Goal: Task Accomplishment & Management: Use online tool/utility

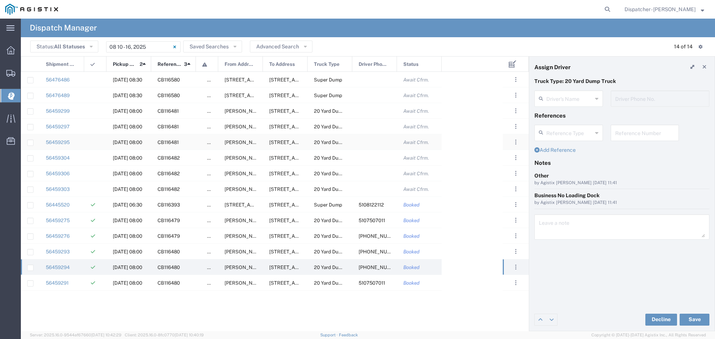
type input "[PERSON_NAME]"
type input "[PHONE_NUMBER]"
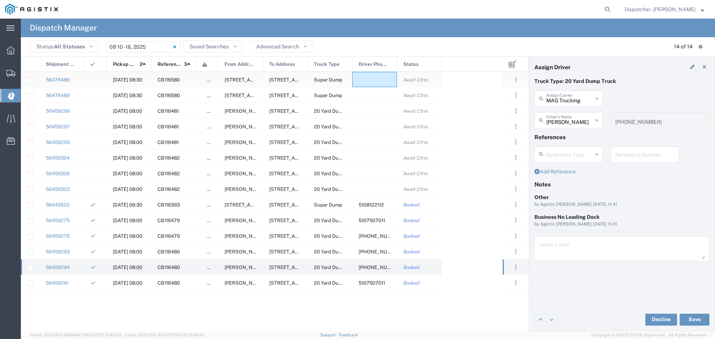
click at [378, 79] on div at bounding box center [374, 79] width 45 height 15
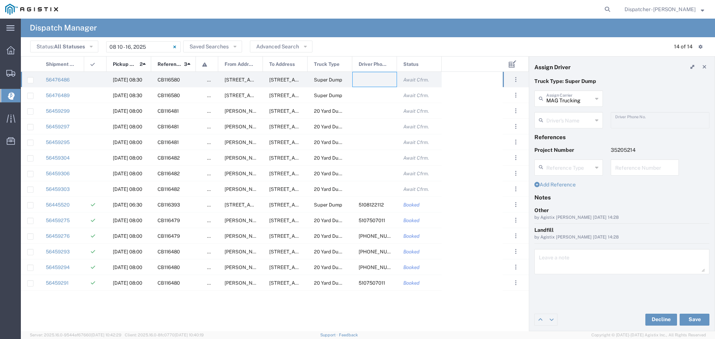
click at [597, 97] on icon at bounding box center [596, 99] width 3 height 12
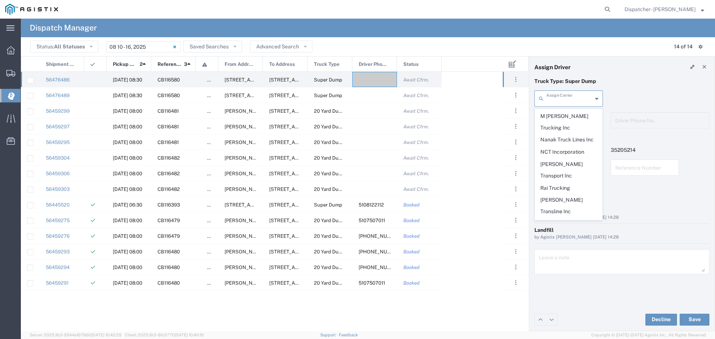
scroll to position [380, 0]
click at [570, 219] on span "T-Kim Trucking" at bounding box center [568, 230] width 67 height 23
type input "T-Kim Trucking"
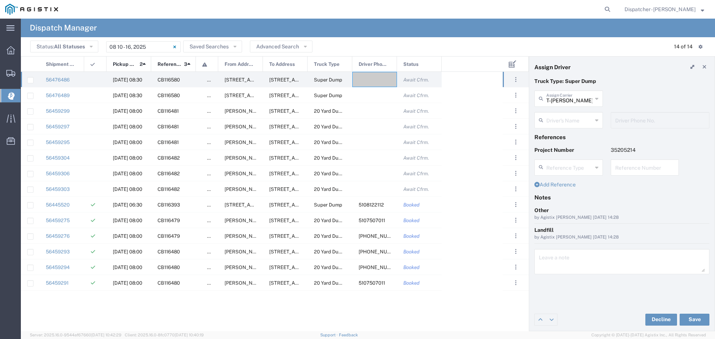
click at [598, 121] on icon at bounding box center [596, 120] width 3 height 12
click at [573, 137] on span "Thien Tran" at bounding box center [568, 137] width 67 height 12
type input "Thien Tran"
type input "5105899445"
click at [693, 316] on button "Save" at bounding box center [694, 320] width 30 height 12
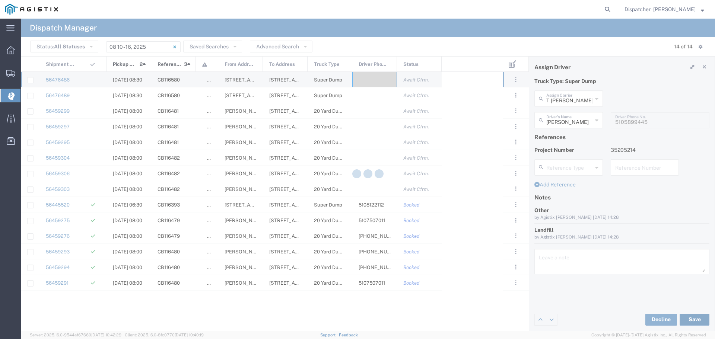
type input "Thien Tran"
type input "T-Kim Trucking"
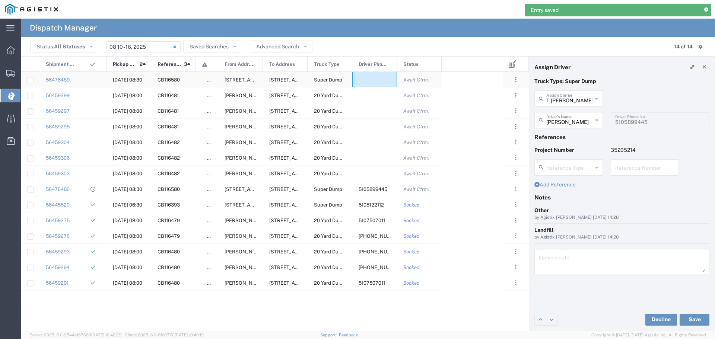
click at [371, 78] on div at bounding box center [374, 79] width 45 height 15
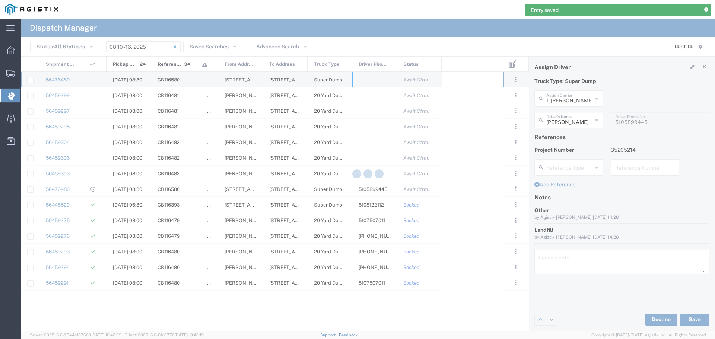
type input "MAG Trucking"
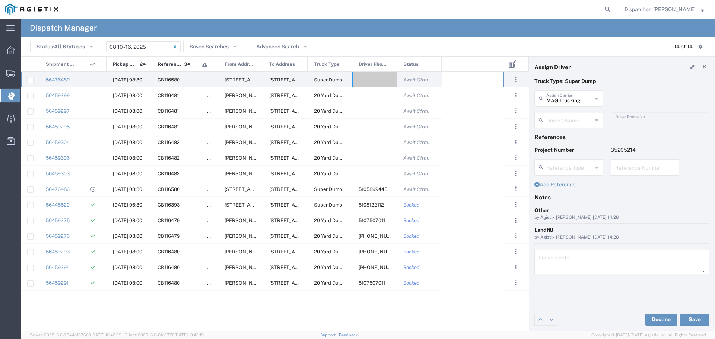
click at [595, 118] on icon at bounding box center [596, 120] width 3 height 12
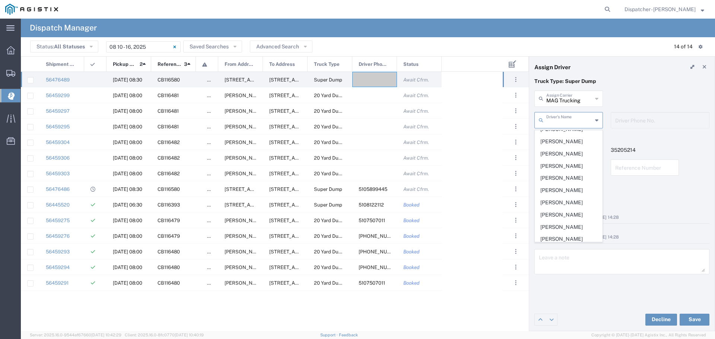
scroll to position [175, 0]
click at [552, 162] on span "Huy Le" at bounding box center [568, 156] width 67 height 12
type input "Huy Le"
type input "5103295144"
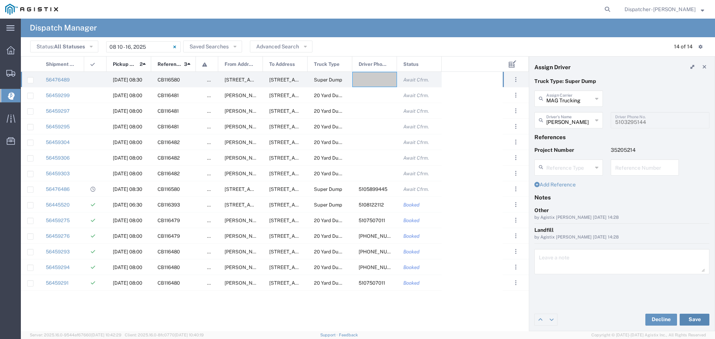
click at [699, 317] on button "Save" at bounding box center [694, 320] width 30 height 12
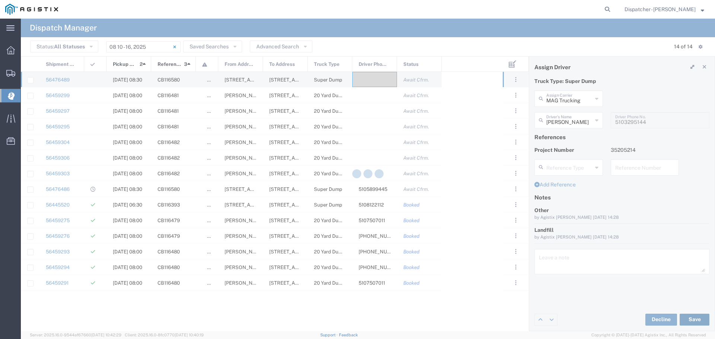
type input "Huy Le"
